Goal: Navigation & Orientation: Find specific page/section

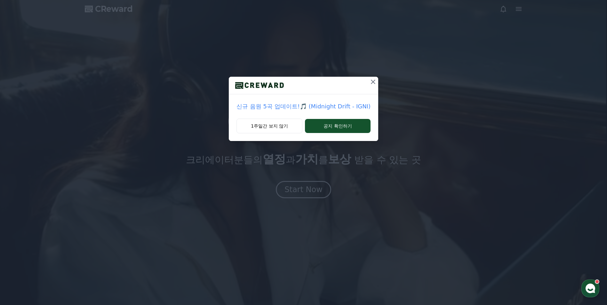
click at [370, 81] on icon at bounding box center [373, 82] width 8 height 8
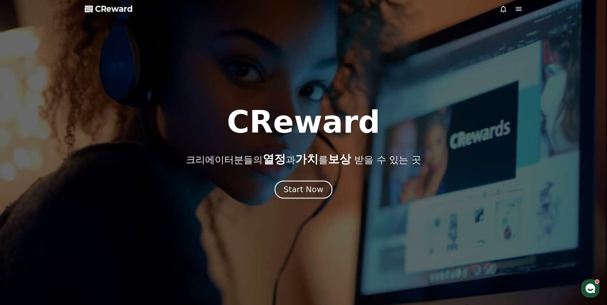
click at [318, 188] on div "Start Now" at bounding box center [304, 189] width 40 height 11
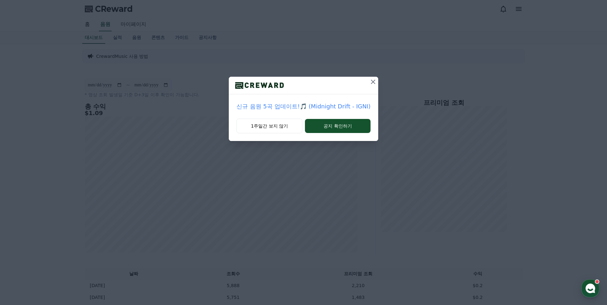
click at [373, 82] on icon at bounding box center [373, 82] width 8 height 8
